Goal: Information Seeking & Learning: Learn about a topic

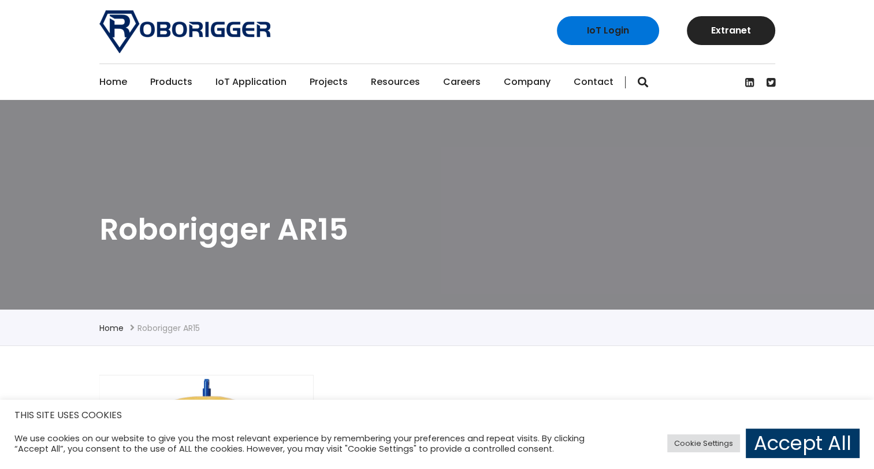
click at [316, 87] on link "Projects" at bounding box center [329, 82] width 38 height 36
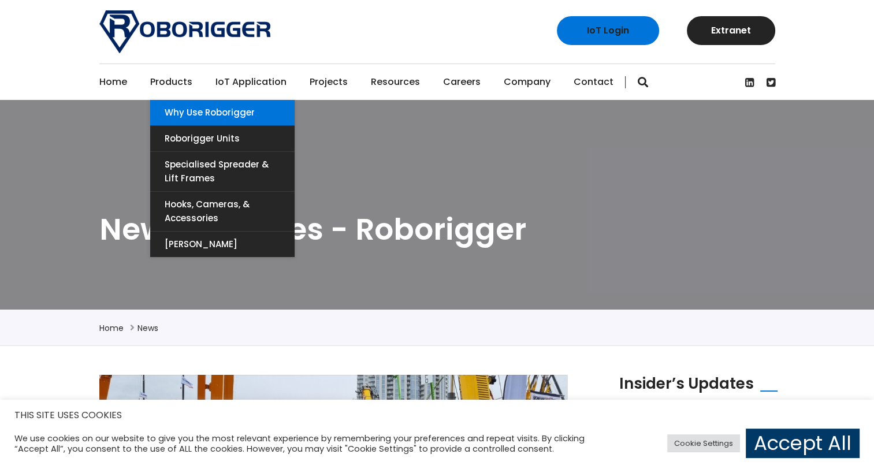
click at [179, 112] on link "Why use Roborigger" at bounding box center [222, 112] width 144 height 25
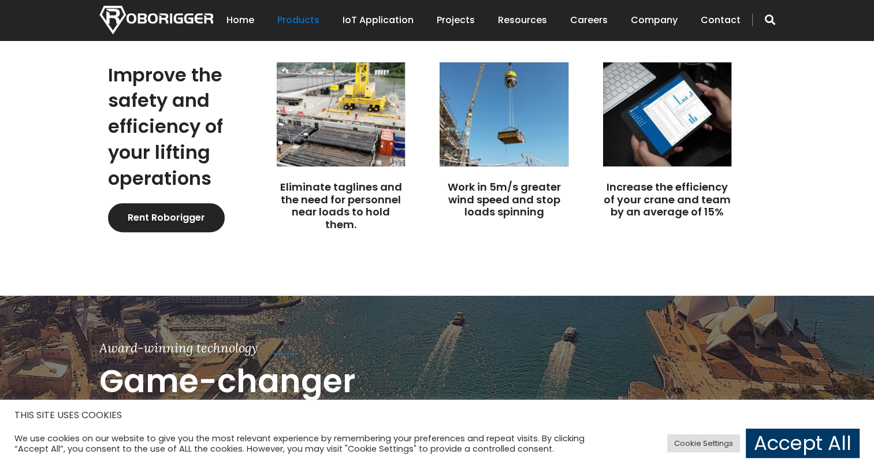
scroll to position [289, 0]
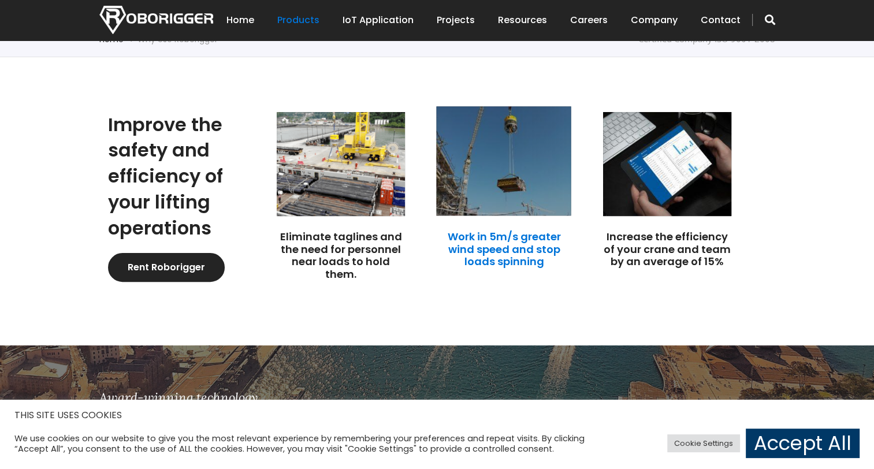
click at [498, 234] on link "Work in 5m/s greater wind speed and stop loads spinning" at bounding box center [504, 248] width 113 height 39
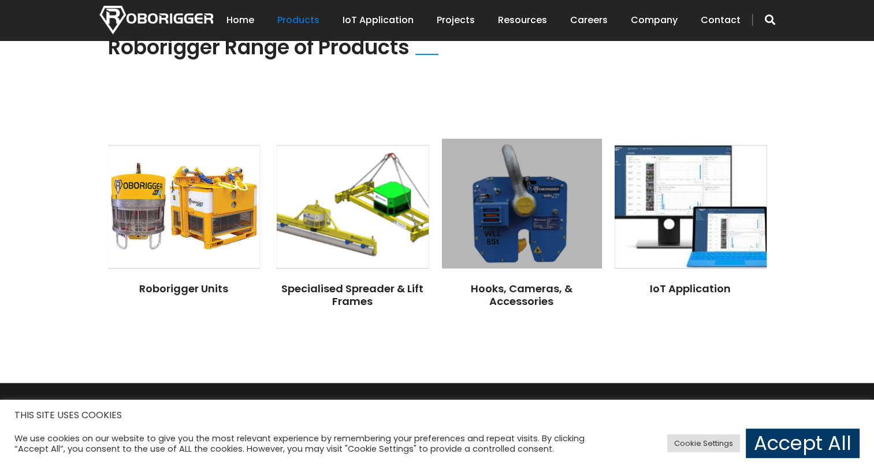
scroll to position [982, 0]
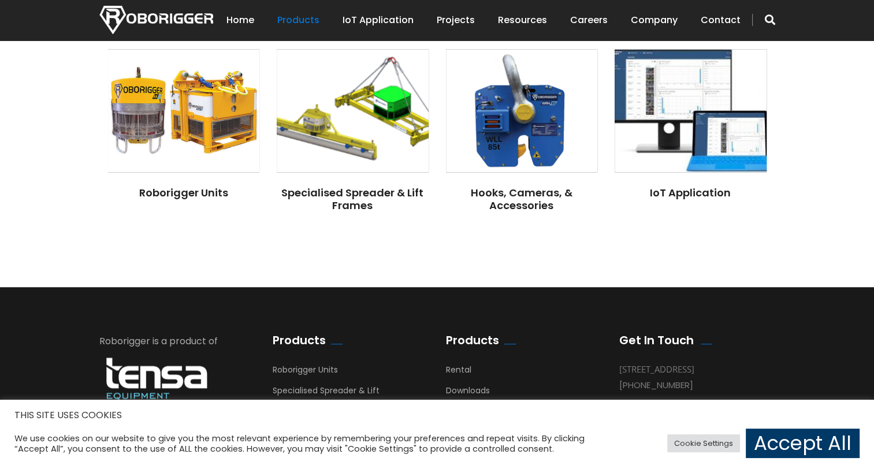
scroll to position [982, 0]
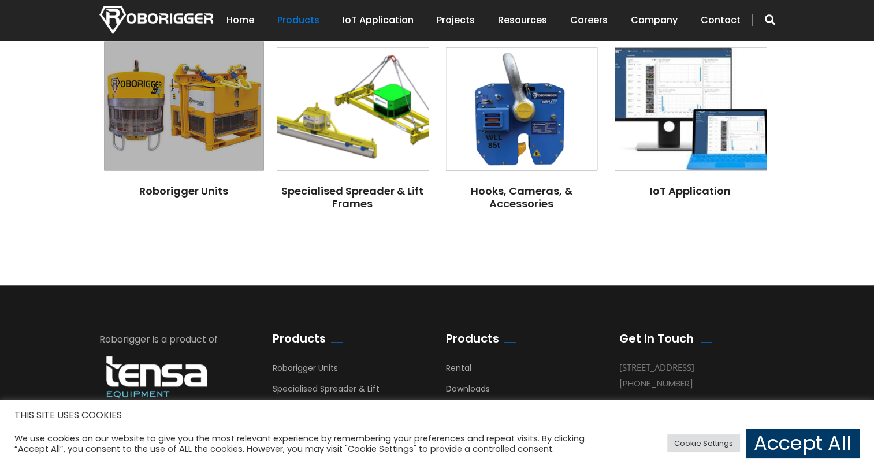
click at [198, 148] on img at bounding box center [184, 106] width 160 height 129
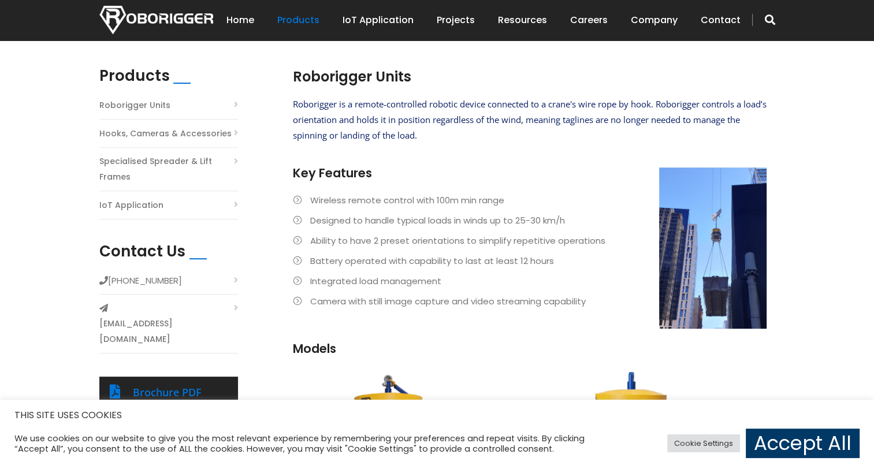
scroll to position [289, 0]
